Goal: Transaction & Acquisition: Download file/media

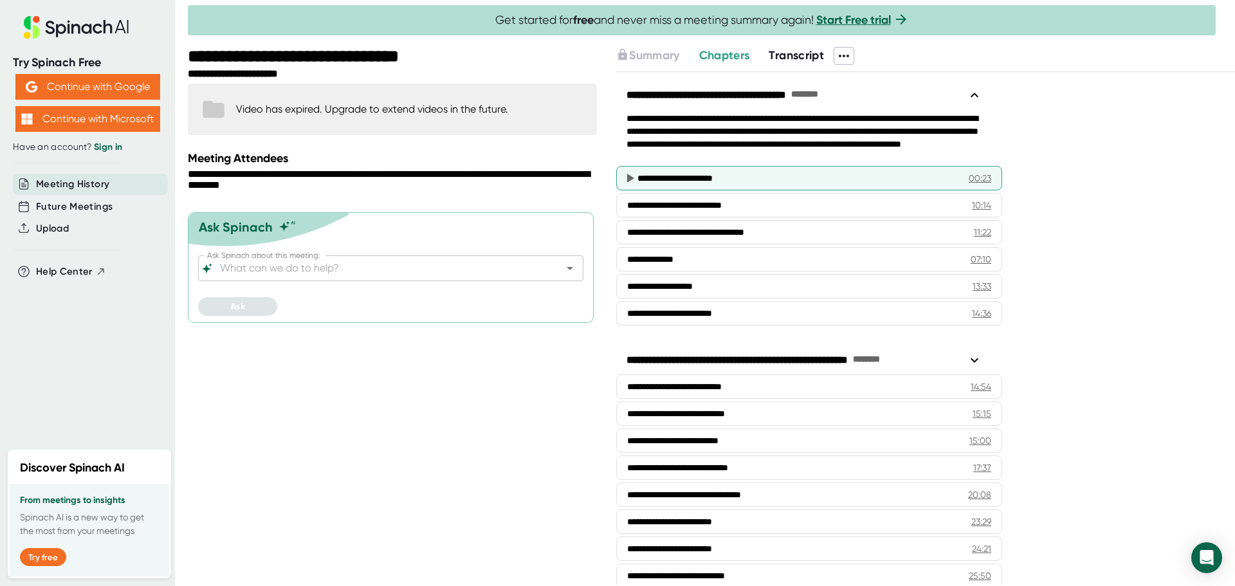
click at [711, 181] on div "**********" at bounding box center [792, 178] width 311 height 13
click at [792, 50] on span "Transcript" at bounding box center [795, 55] width 55 height 14
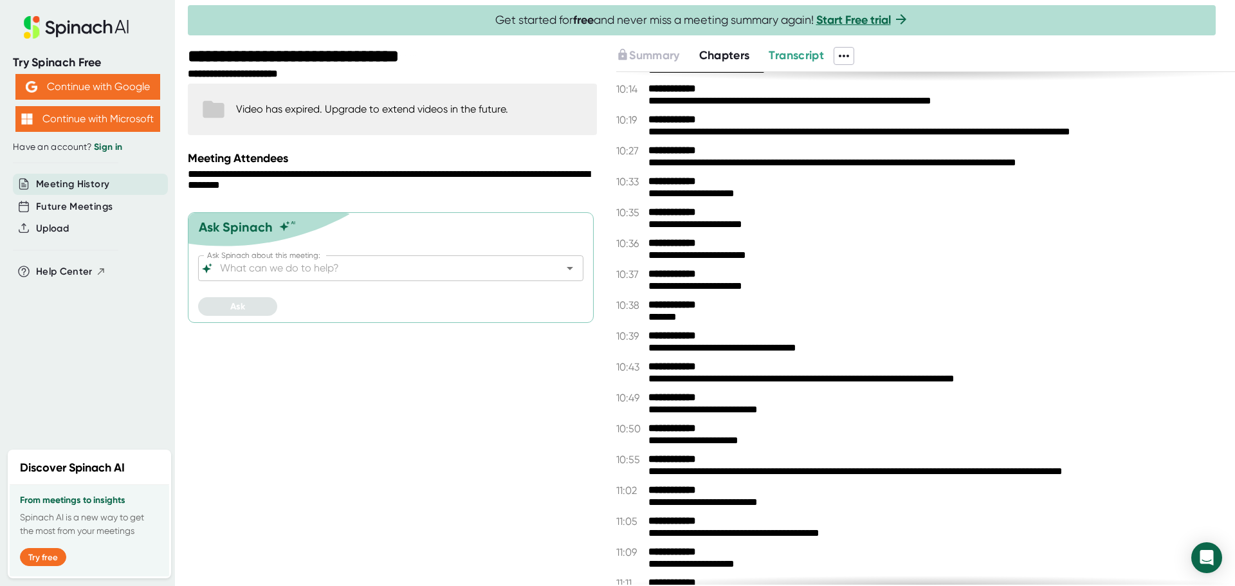
scroll to position [4437, 0]
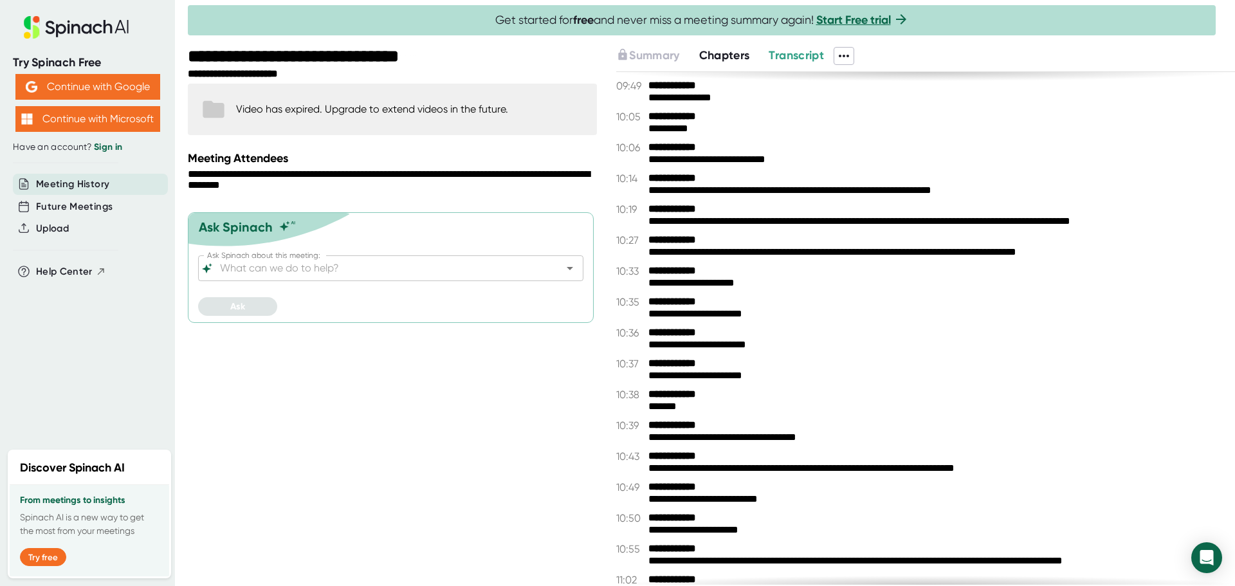
click at [716, 60] on span "Chapters" at bounding box center [724, 55] width 51 height 14
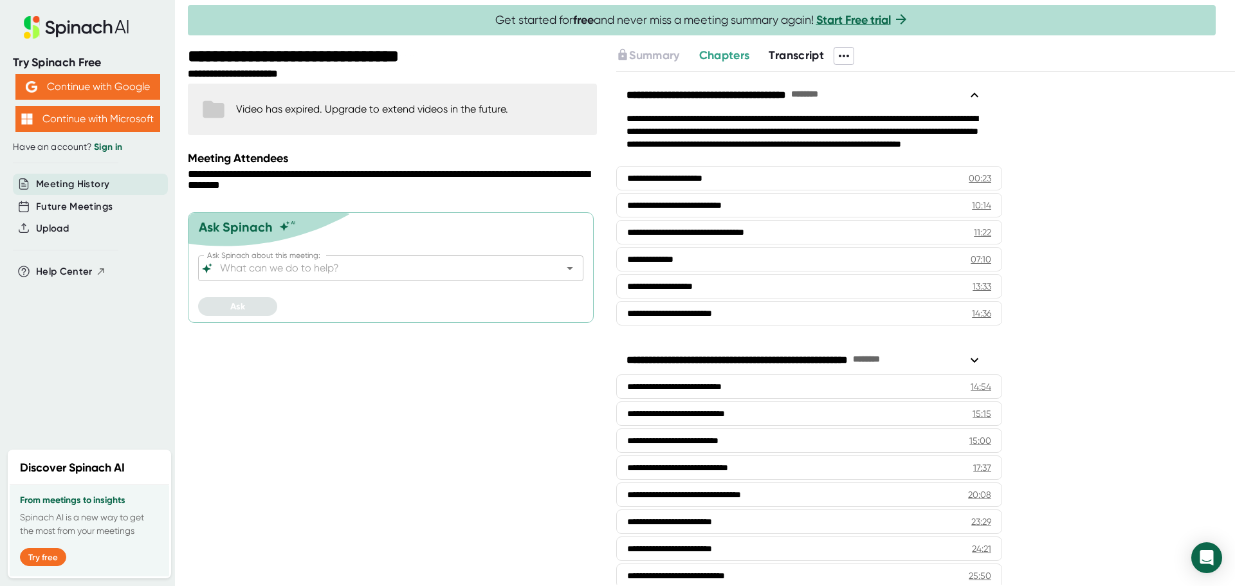
click at [846, 53] on icon at bounding box center [843, 55] width 15 height 15
click at [867, 125] on div "Download Transcript" at bounding box center [898, 124] width 102 height 13
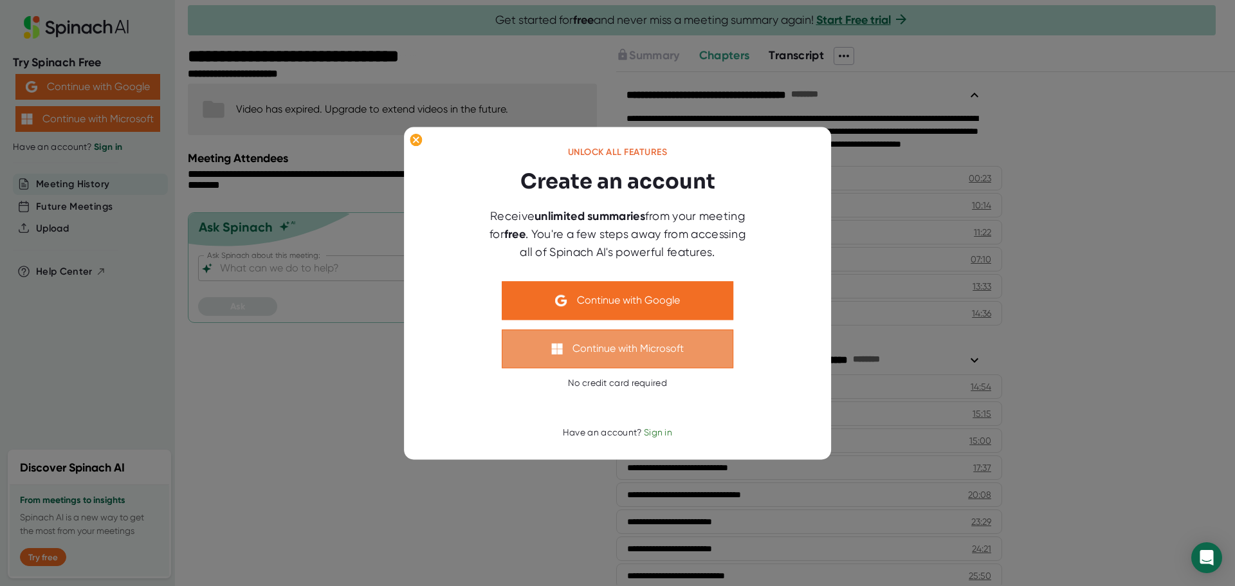
click at [680, 350] on button "Continue with Microsoft" at bounding box center [617, 348] width 231 height 39
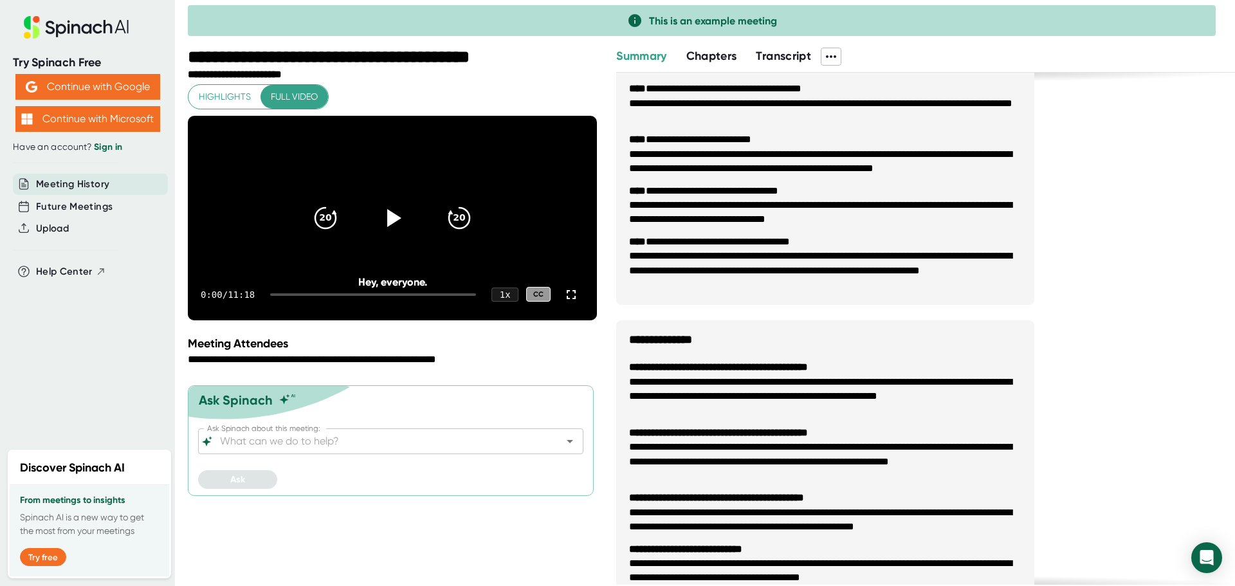
scroll to position [638, 0]
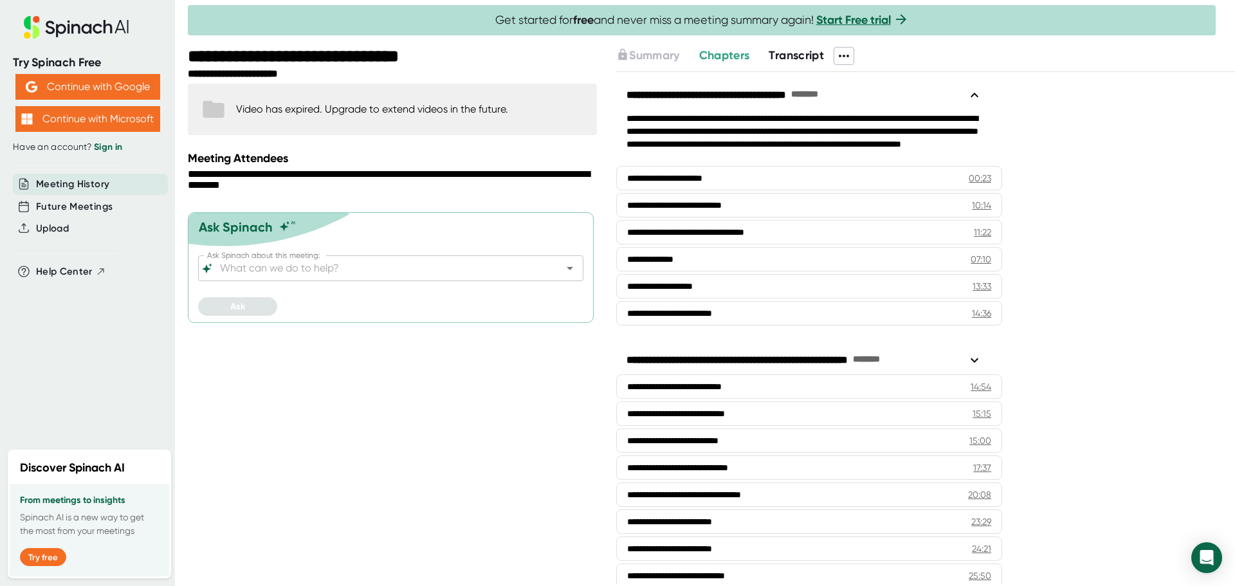
click at [849, 55] on icon at bounding box center [843, 56] width 10 height 3
click at [870, 122] on div "Download Transcript" at bounding box center [898, 124] width 102 height 13
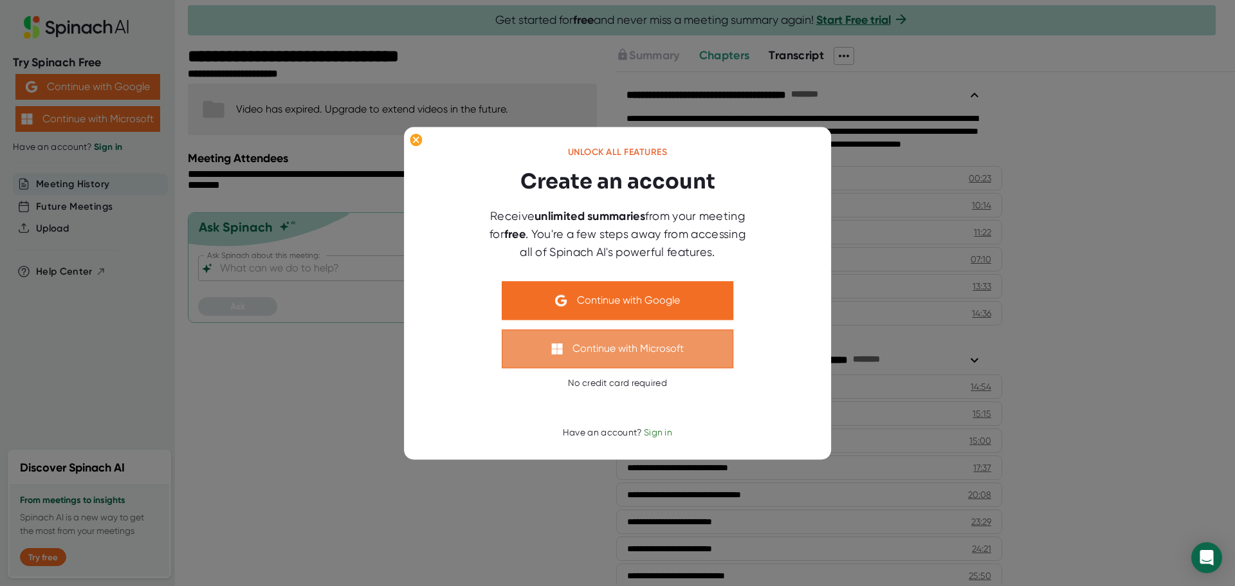
click at [608, 340] on button "Continue with Microsoft" at bounding box center [617, 348] width 231 height 39
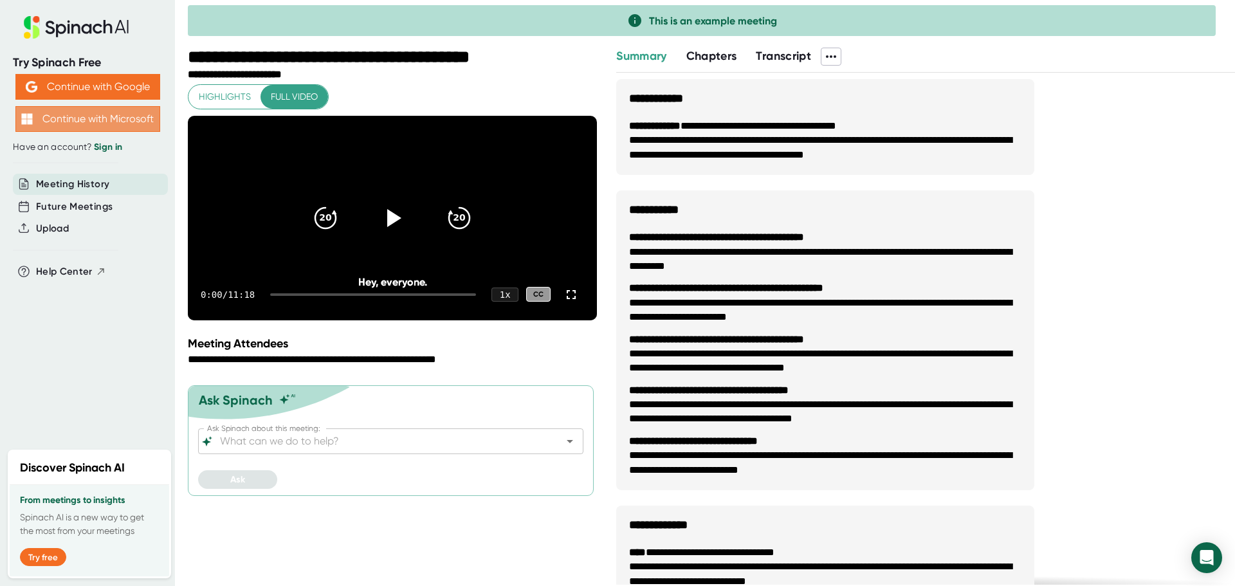
click at [64, 118] on button "Continue with Microsoft" at bounding box center [87, 119] width 145 height 26
click at [109, 148] on link "Sign in" at bounding box center [108, 146] width 28 height 11
